Goal: Information Seeking & Learning: Learn about a topic

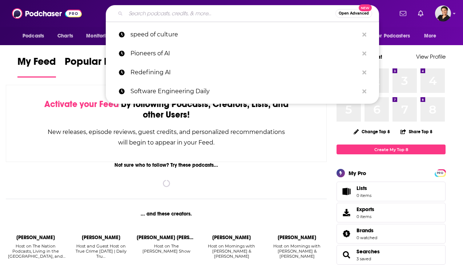
click at [244, 11] on input "Search podcasts, credits, & more..." at bounding box center [231, 14] width 210 height 12
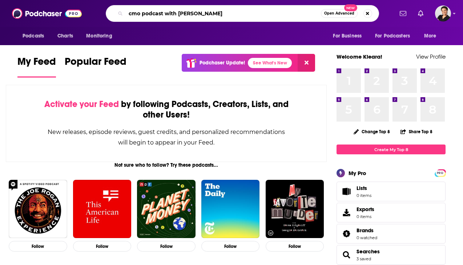
type input "cmo podcast with [PERSON_NAME]"
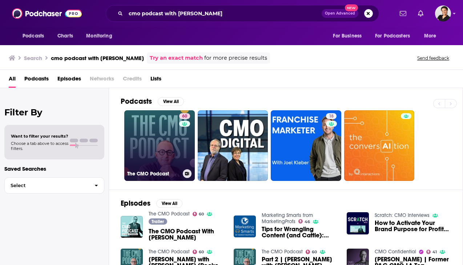
click at [165, 153] on link "60 The CMO Podcast" at bounding box center [159, 145] width 71 height 71
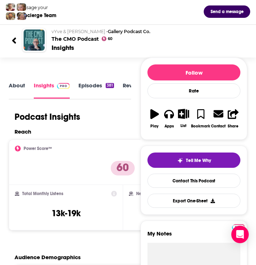
scroll to position [44, 0]
